Goal: Task Accomplishment & Management: Use online tool/utility

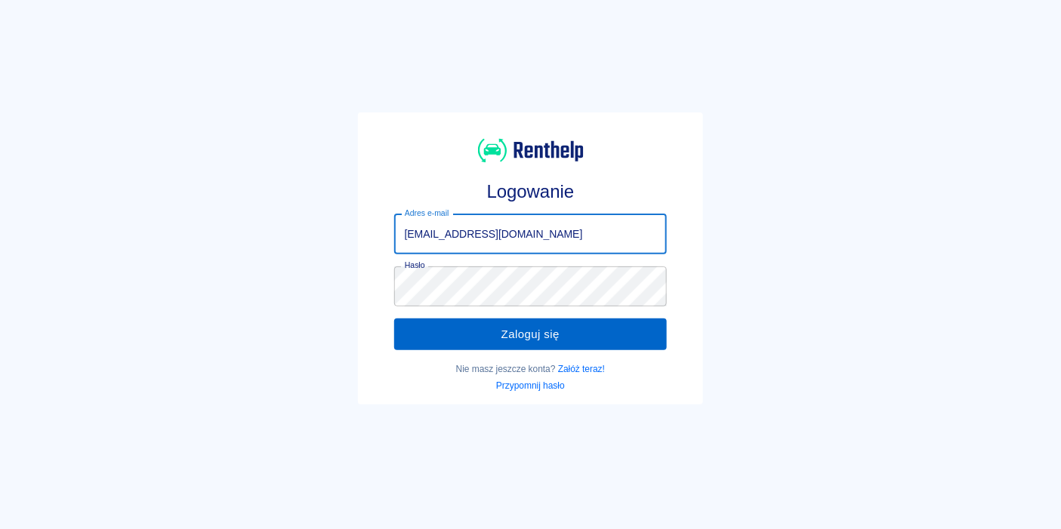
click at [495, 333] on button "Zaloguj się" at bounding box center [530, 335] width 273 height 32
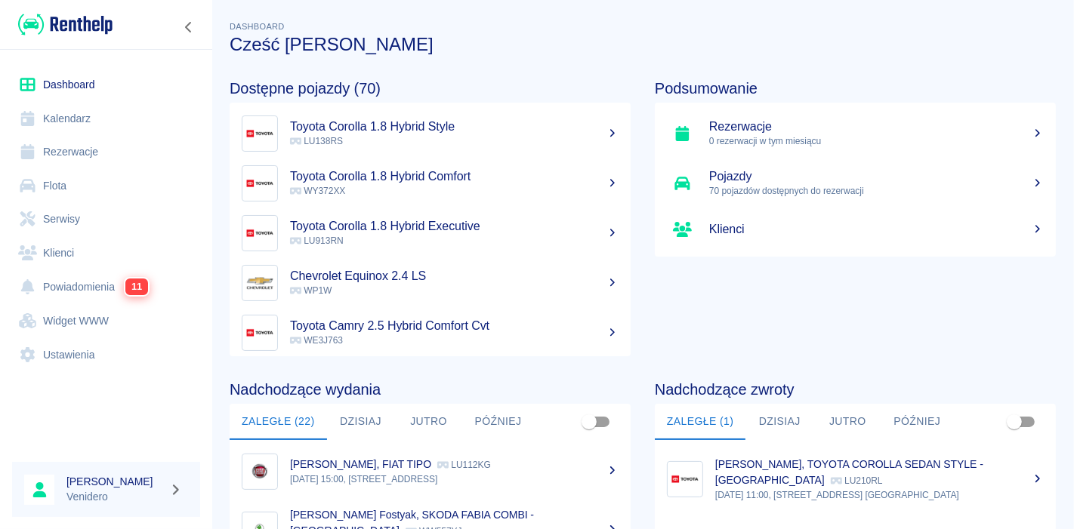
click at [60, 213] on link "Serwisy" at bounding box center [106, 219] width 188 height 34
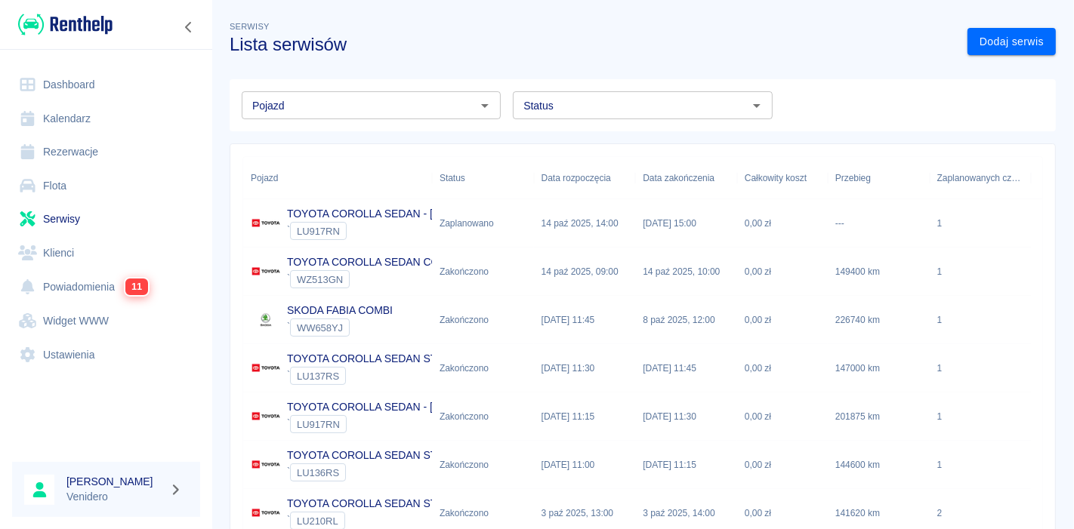
click at [342, 97] on input "Pojazd" at bounding box center [358, 105] width 225 height 19
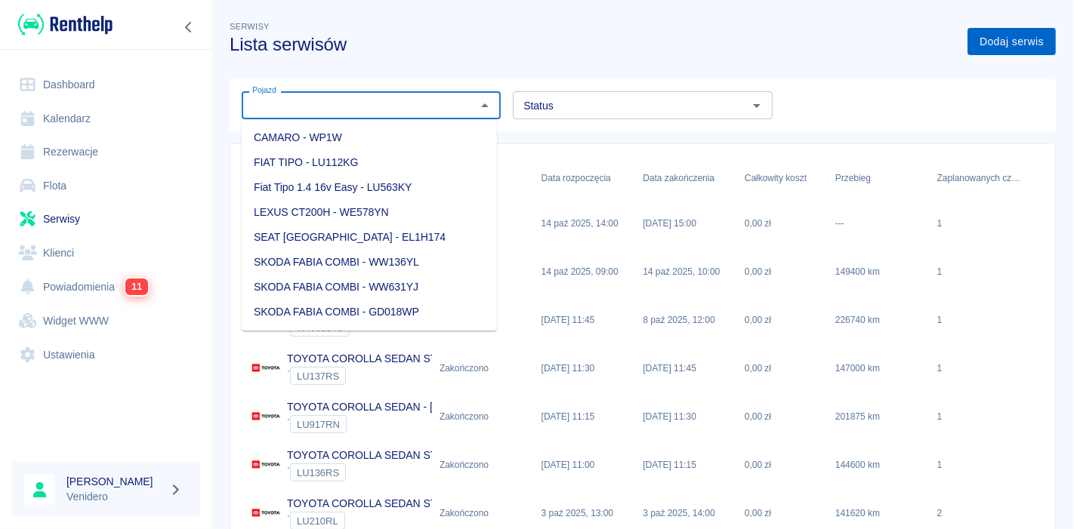
click at [985, 45] on link "Dodaj serwis" at bounding box center [1011, 42] width 88 height 28
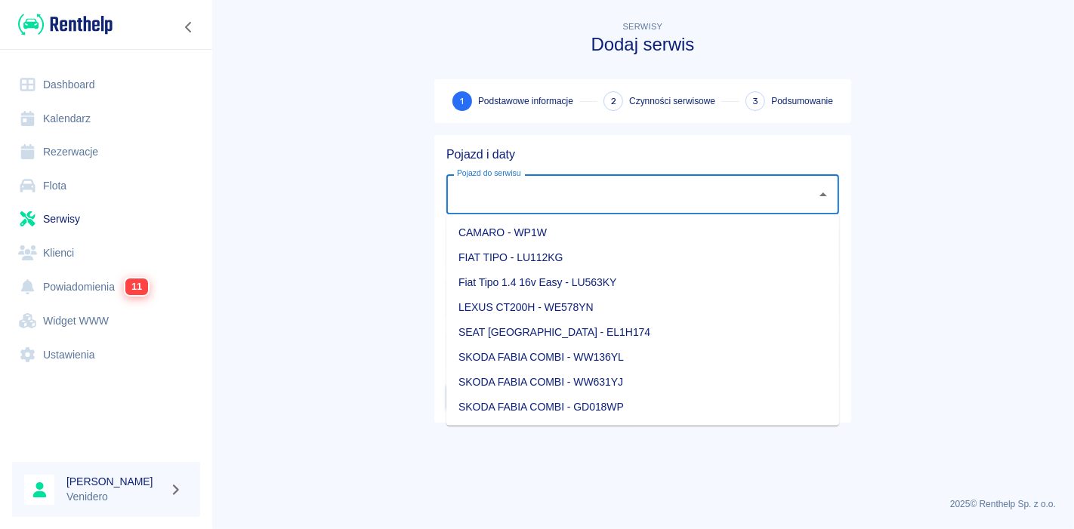
click at [555, 205] on input "Pojazd do serwisu" at bounding box center [631, 194] width 356 height 26
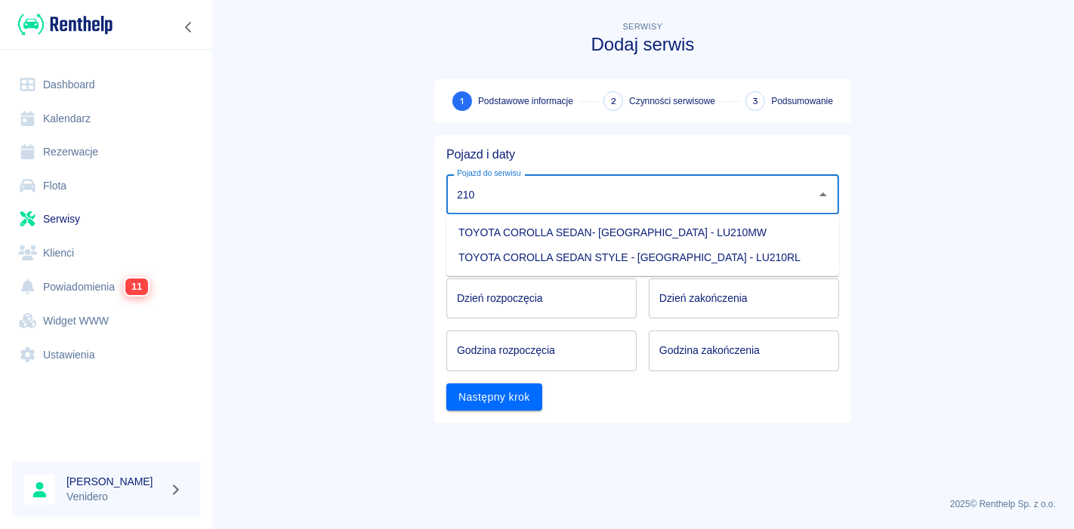
click at [567, 233] on li "TOYOTA COROLLA SEDAN- [GEOGRAPHIC_DATA] - LU210MW" at bounding box center [642, 232] width 393 height 25
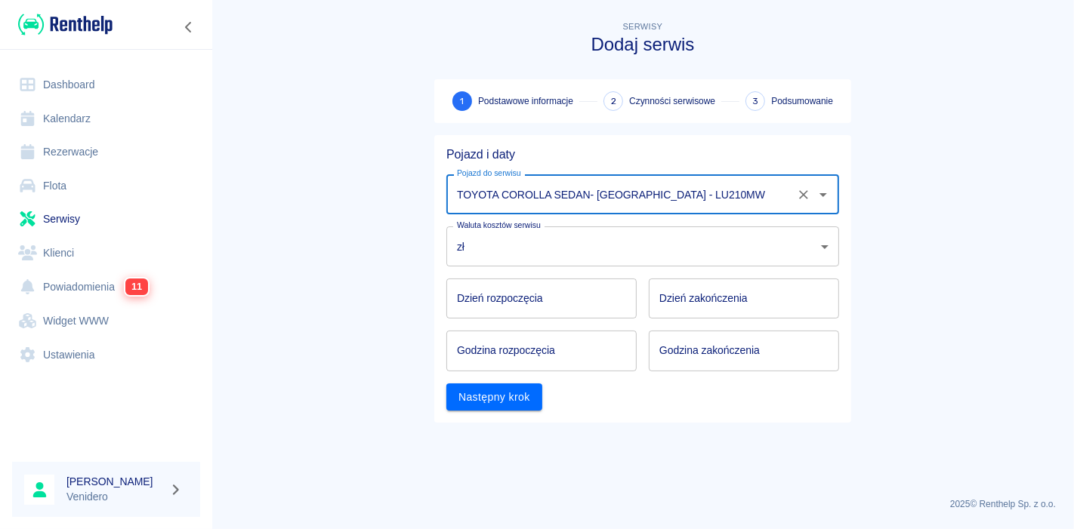
type input "TOYOTA COROLLA SEDAN- [GEOGRAPHIC_DATA] - LU210MW"
type input "DD.MM.YYYY"
click at [536, 310] on input "DD.MM.YYYY" at bounding box center [541, 299] width 190 height 40
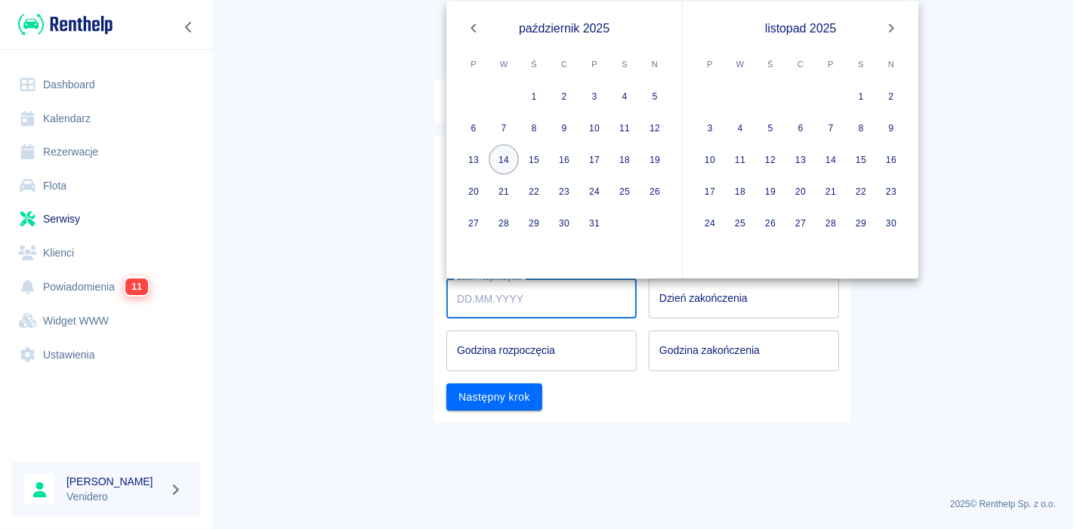
click at [498, 166] on button "14" at bounding box center [503, 160] width 30 height 30
type input "[DATE]"
type input "DD.MM.YYYY"
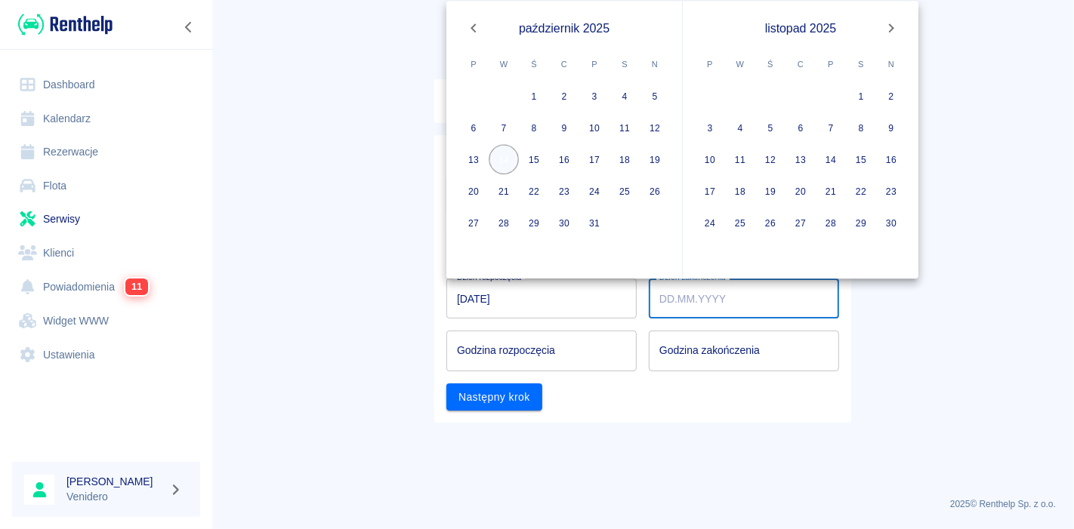
click at [498, 166] on button "14" at bounding box center [503, 160] width 30 height 30
type input "[DATE]"
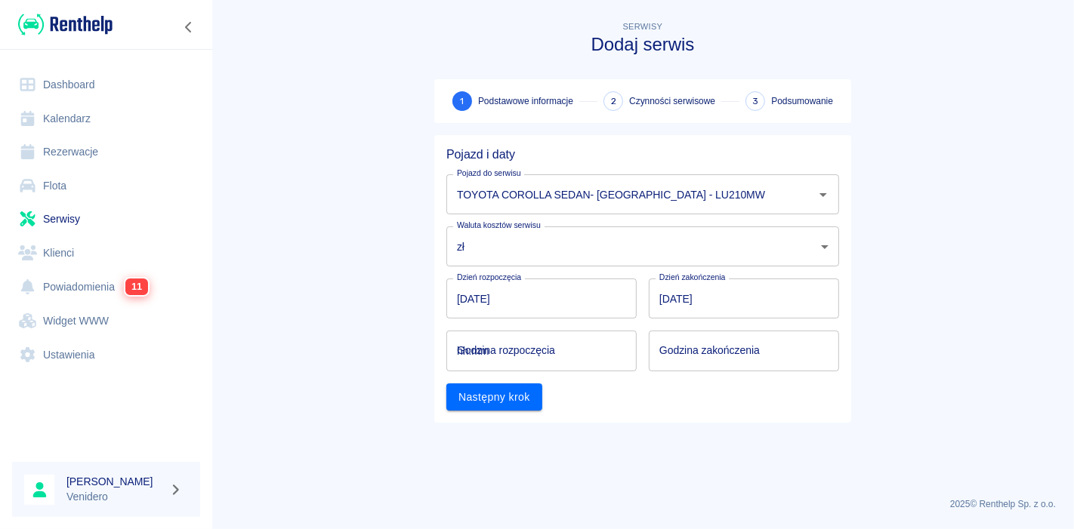
click at [507, 360] on input "hh:mm" at bounding box center [536, 351] width 180 height 40
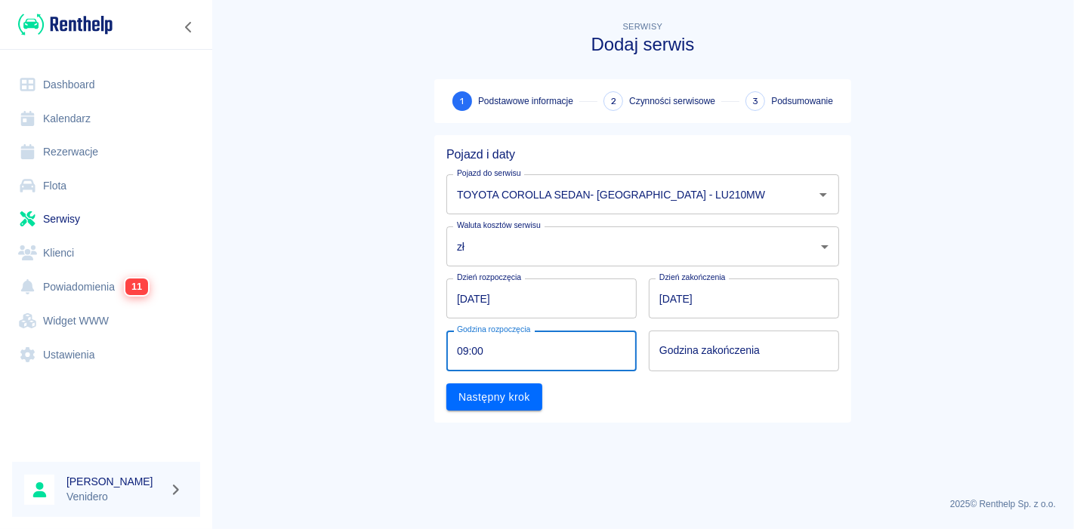
type input "09:00"
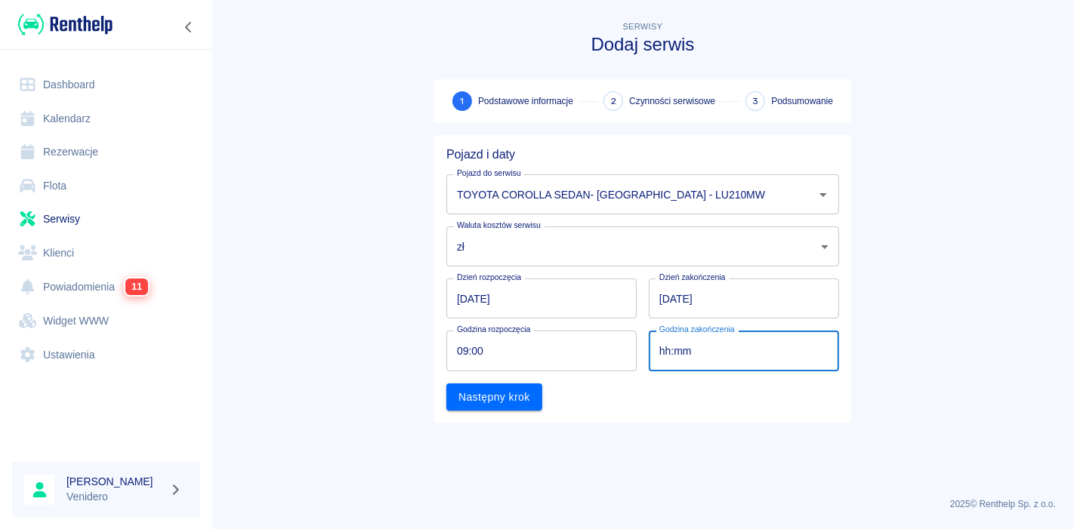
click at [694, 358] on input "hh:mm" at bounding box center [739, 351] width 180 height 40
type input "09:00"
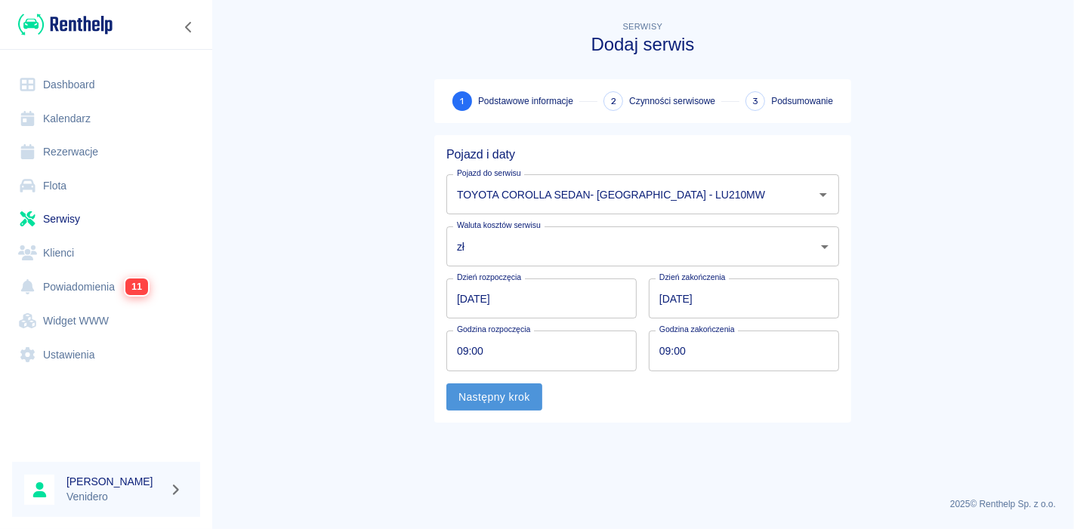
click at [517, 391] on button "Następny krok" at bounding box center [494, 398] width 96 height 28
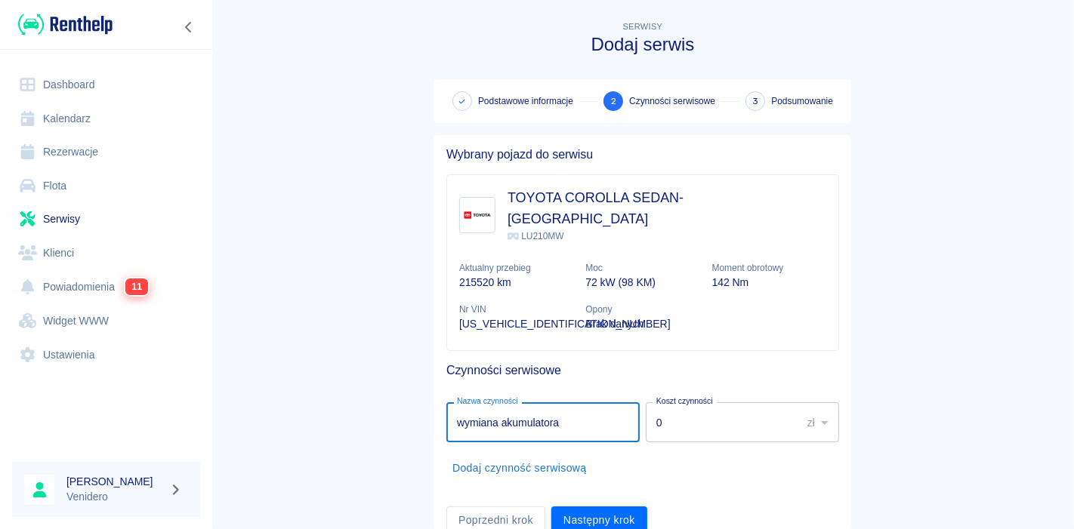
type input "wymiana akumulatora"
click at [755, 450] on li "Dodaj czynność serwisową" at bounding box center [642, 468] width 393 height 40
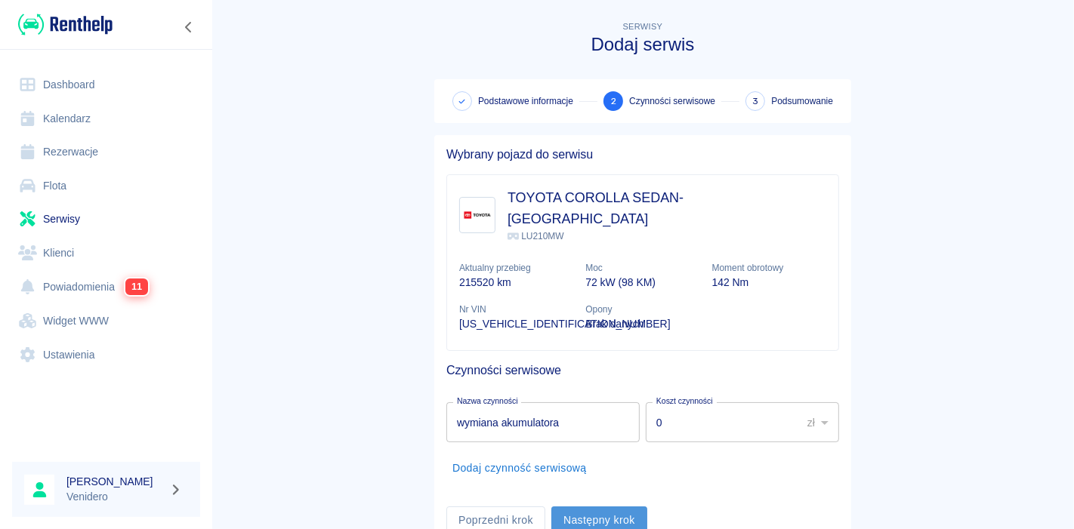
click at [600, 507] on button "Następny krok" at bounding box center [599, 521] width 96 height 28
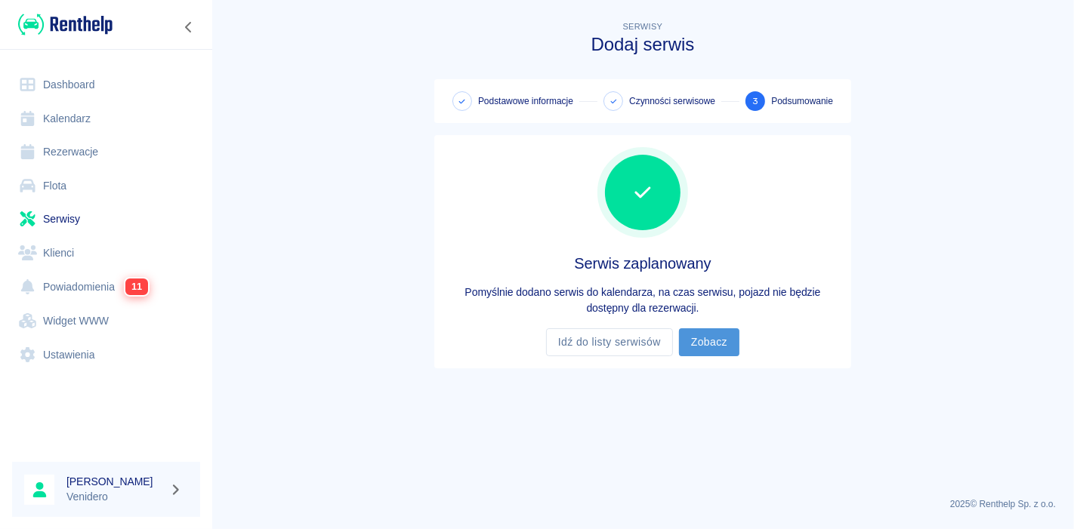
click at [704, 340] on link "Zobacz" at bounding box center [709, 342] width 60 height 28
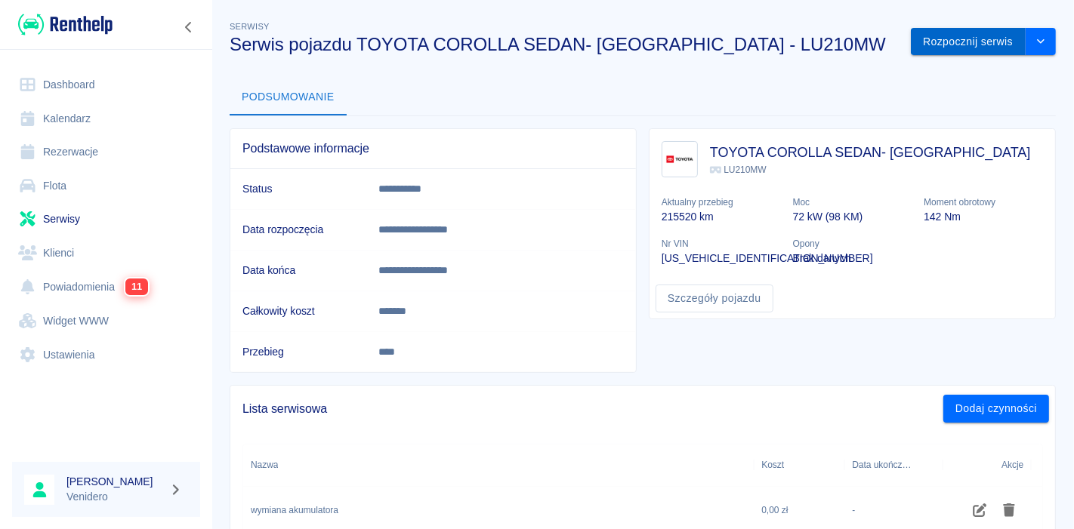
click at [945, 42] on button "Rozpocznij serwis" at bounding box center [968, 42] width 115 height 28
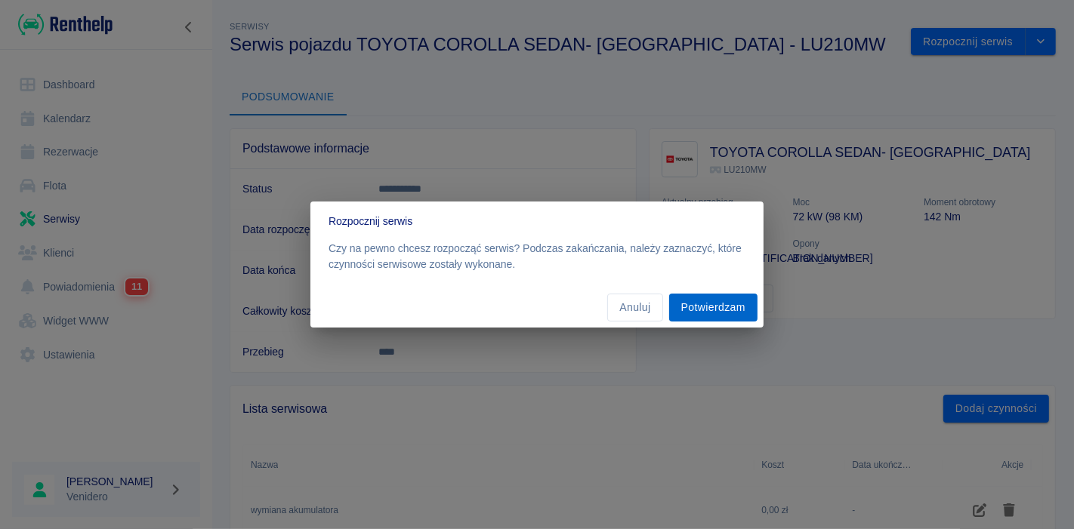
click at [713, 310] on button "Potwierdzam" at bounding box center [713, 308] width 88 height 28
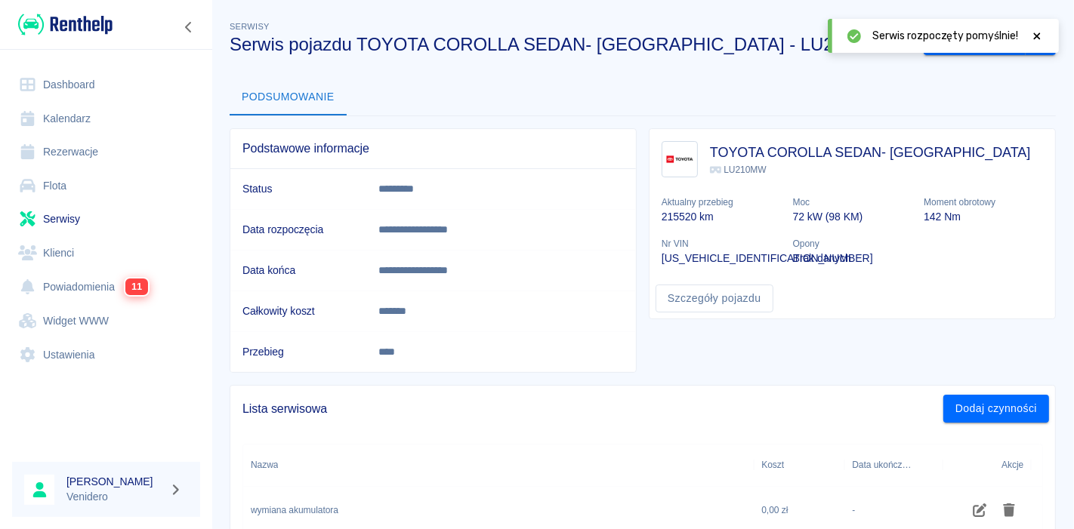
click at [1036, 35] on icon at bounding box center [1037, 35] width 7 height 7
click at [958, 43] on button "Zakończ serwis" at bounding box center [974, 42] width 102 height 28
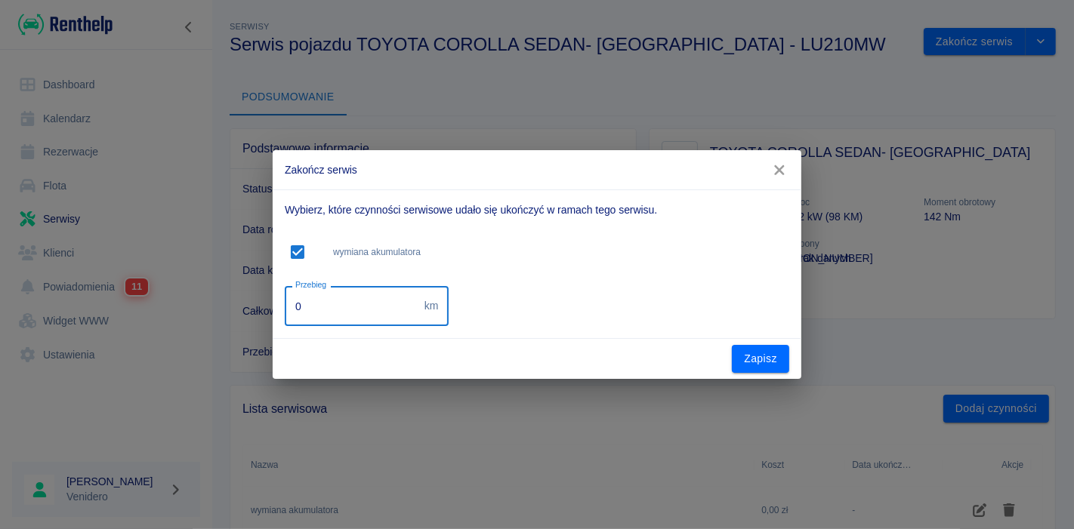
click at [339, 321] on input "0" at bounding box center [352, 306] width 134 height 40
type input "222387"
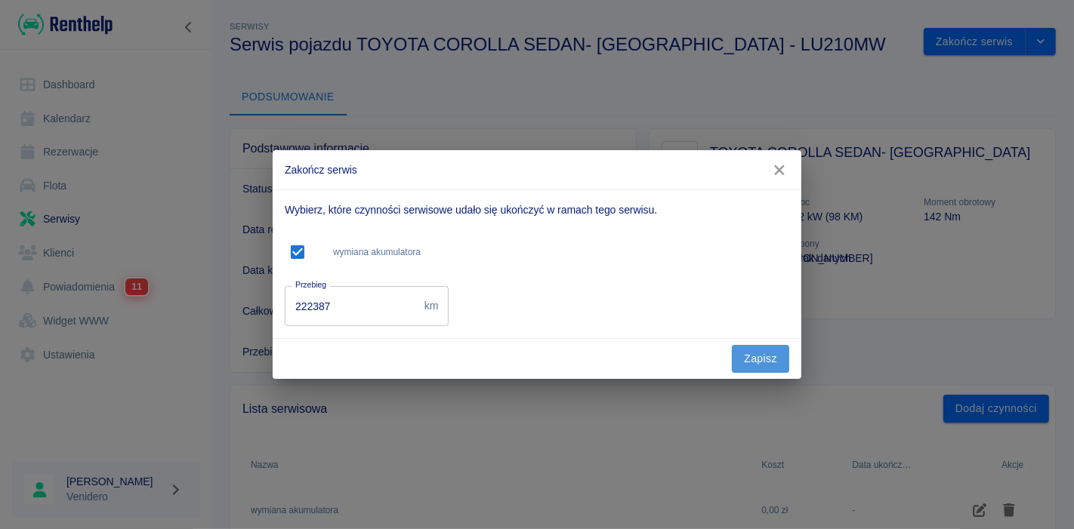
click at [765, 358] on button "Zapisz" at bounding box center [760, 359] width 57 height 28
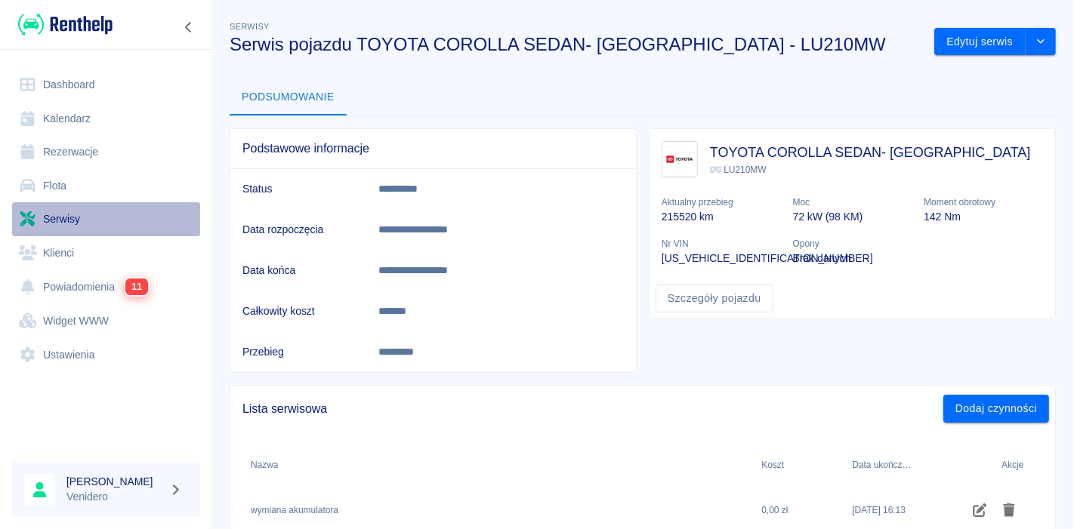
click at [54, 217] on link "Serwisy" at bounding box center [106, 219] width 188 height 34
